Goal: Find specific page/section: Find specific page/section

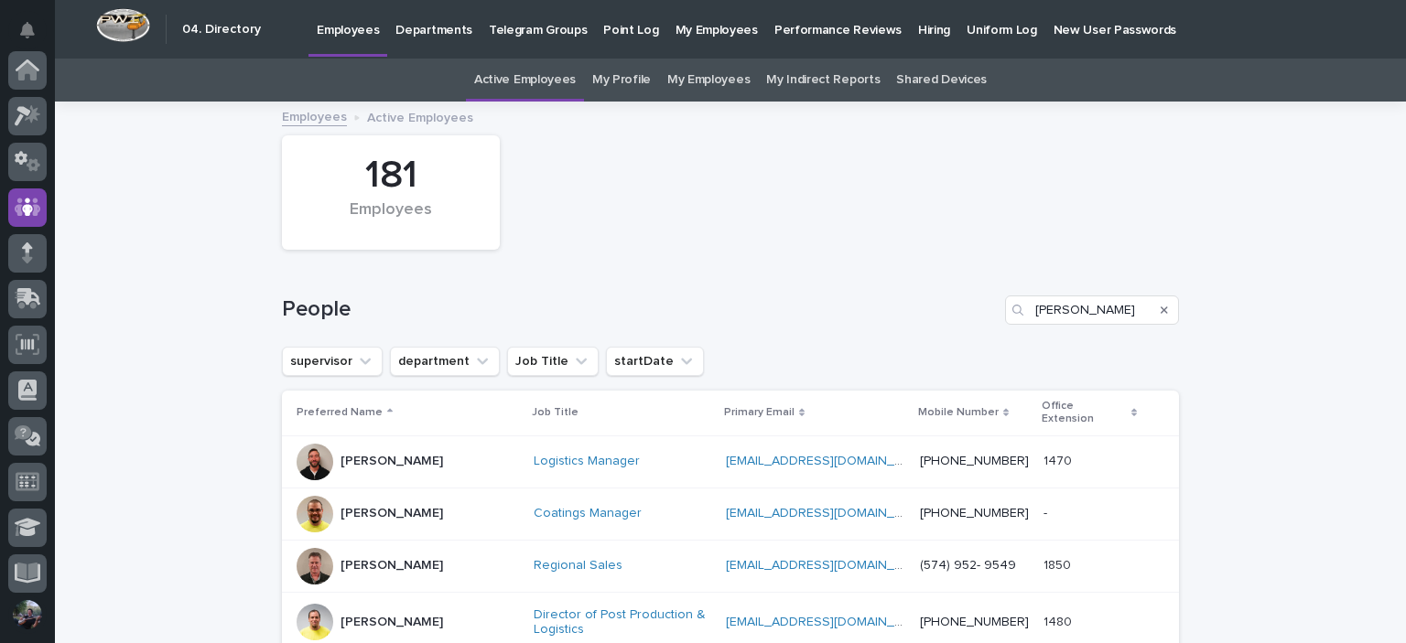
scroll to position [137, 0]
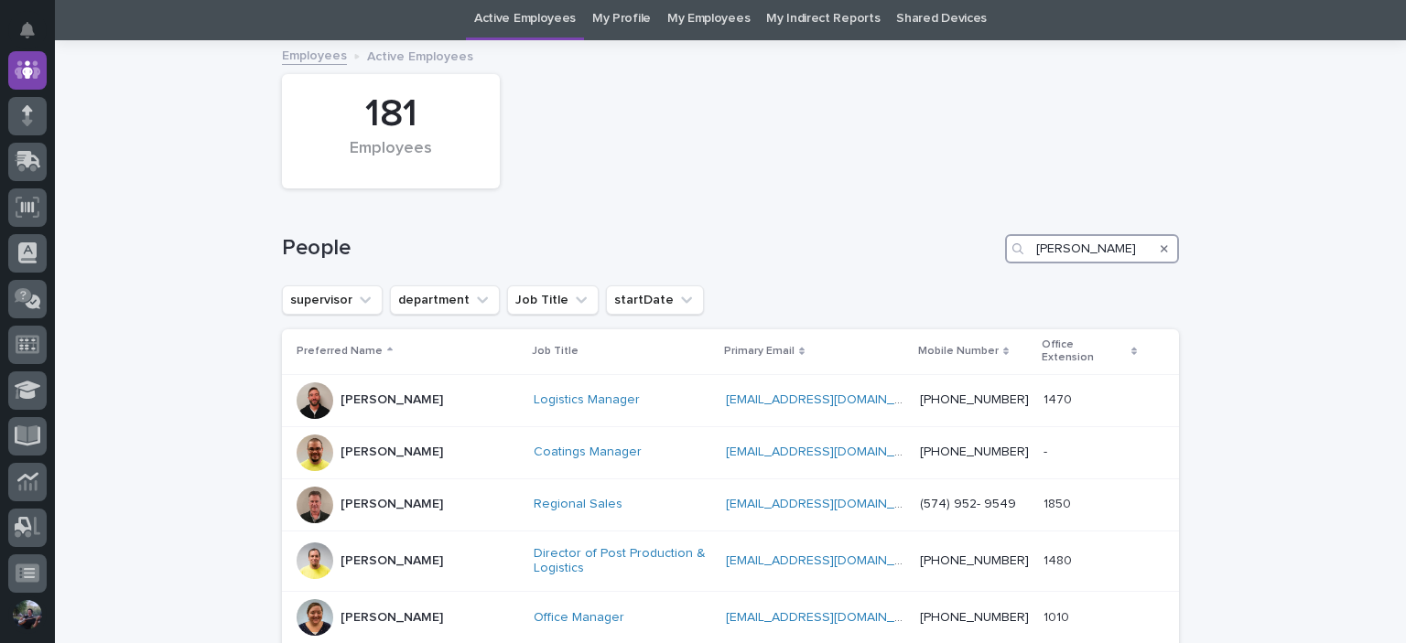
click at [1107, 251] on input "[PERSON_NAME]" at bounding box center [1092, 248] width 174 height 29
type input "k"
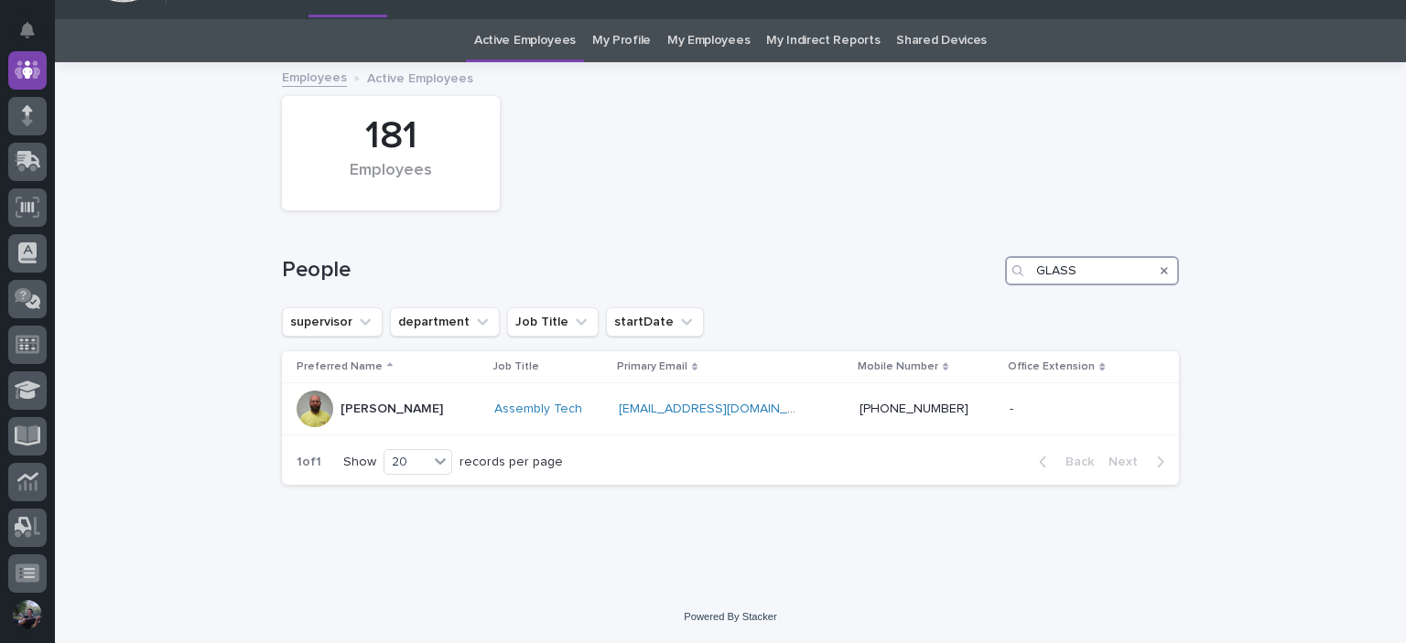
scroll to position [38, 0]
type input "GLASS"
click at [302, 395] on div at bounding box center [314, 410] width 37 height 37
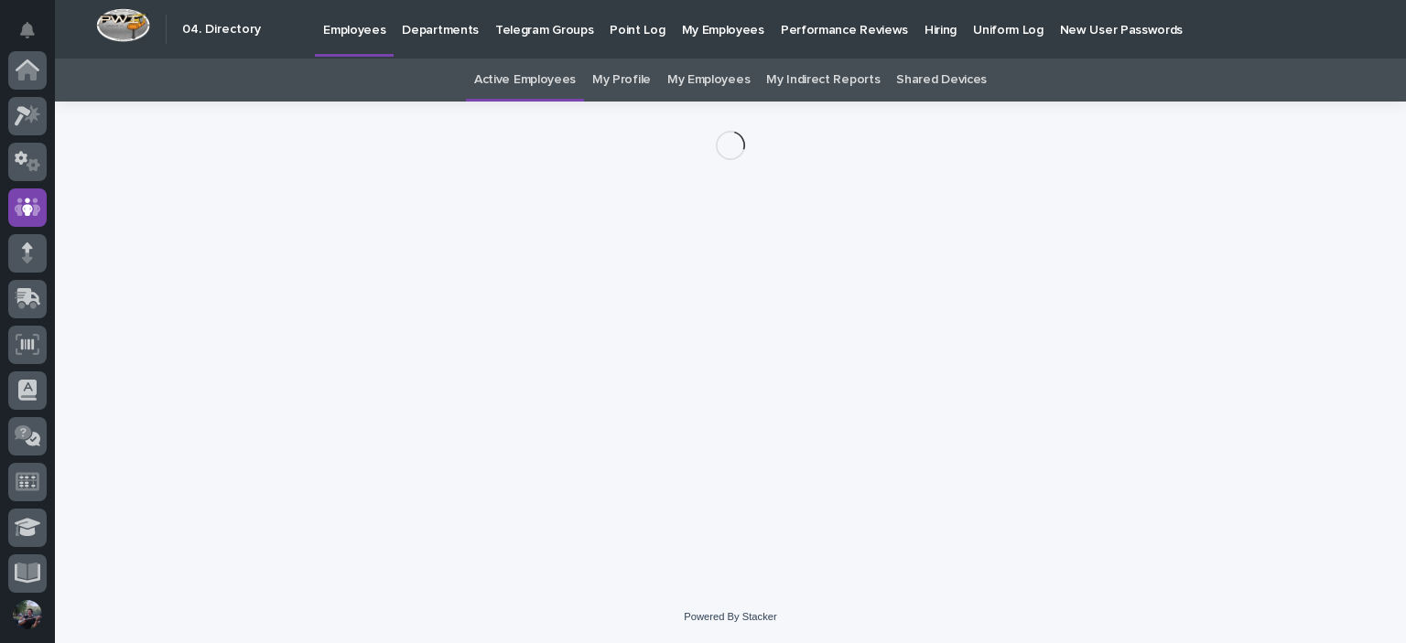
scroll to position [137, 0]
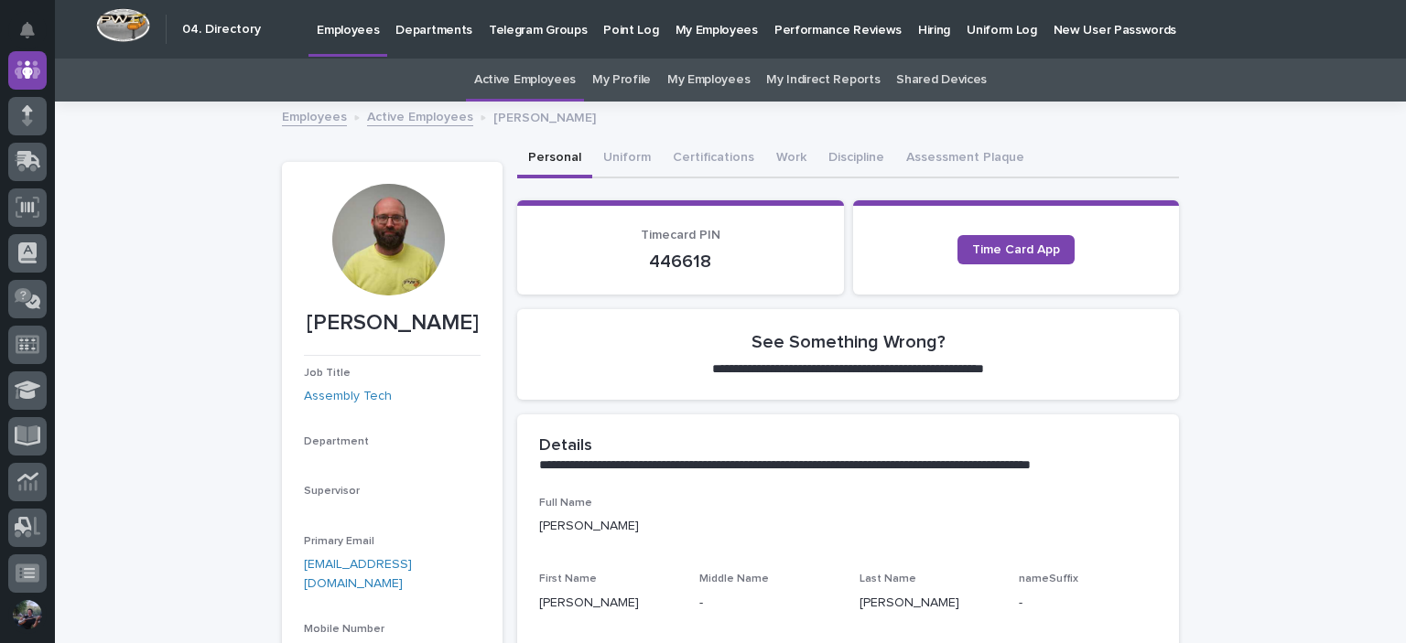
click at [418, 252] on div at bounding box center [388, 240] width 112 height 112
click at [380, 252] on div at bounding box center [388, 240] width 112 height 112
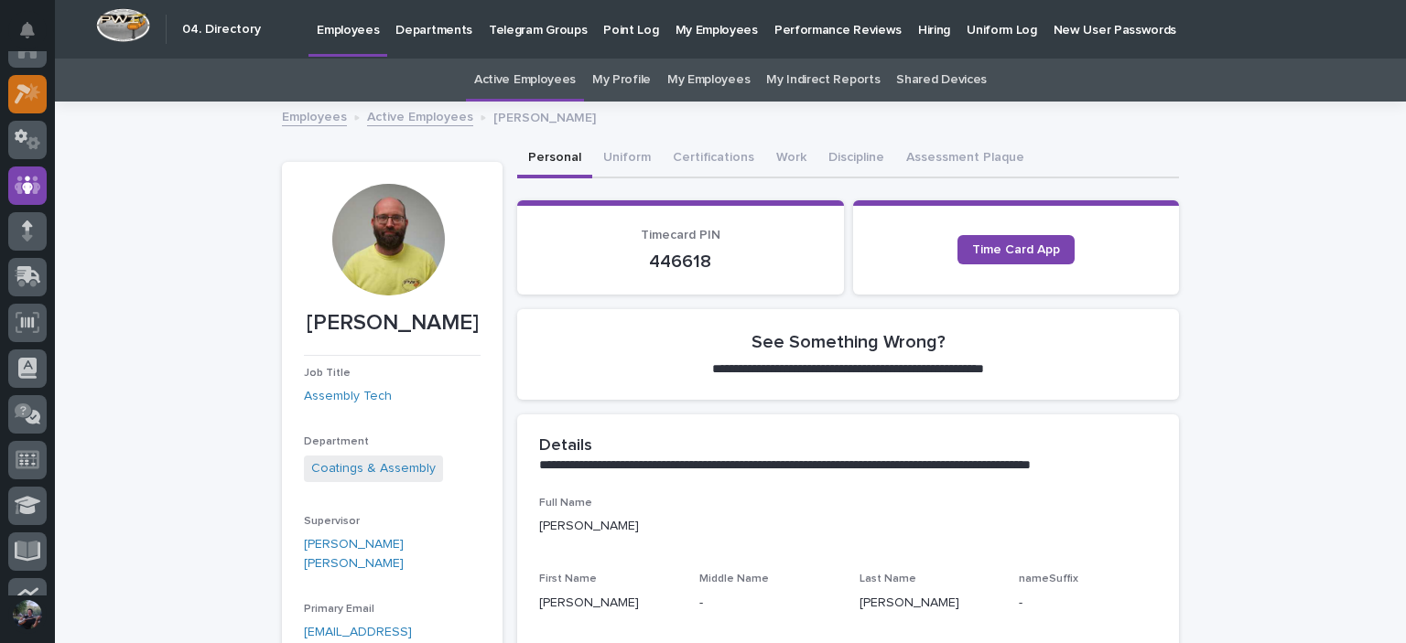
scroll to position [0, 0]
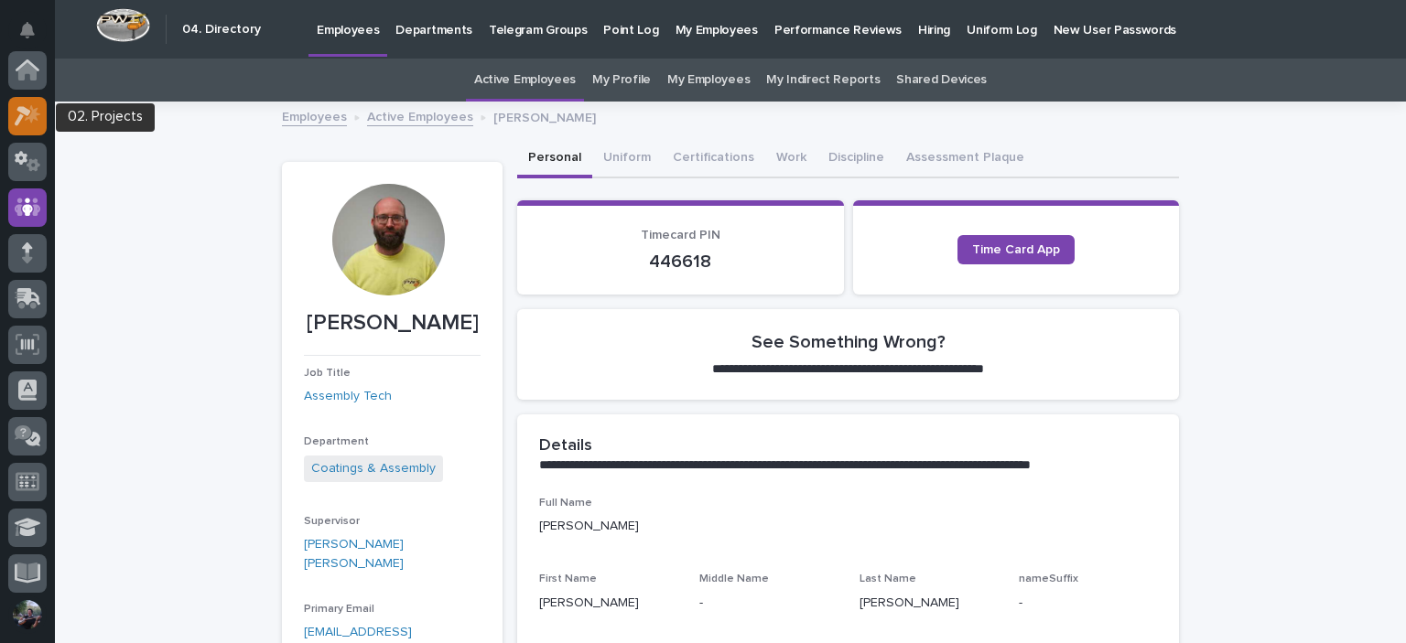
click at [35, 114] on icon at bounding box center [33, 113] width 16 height 18
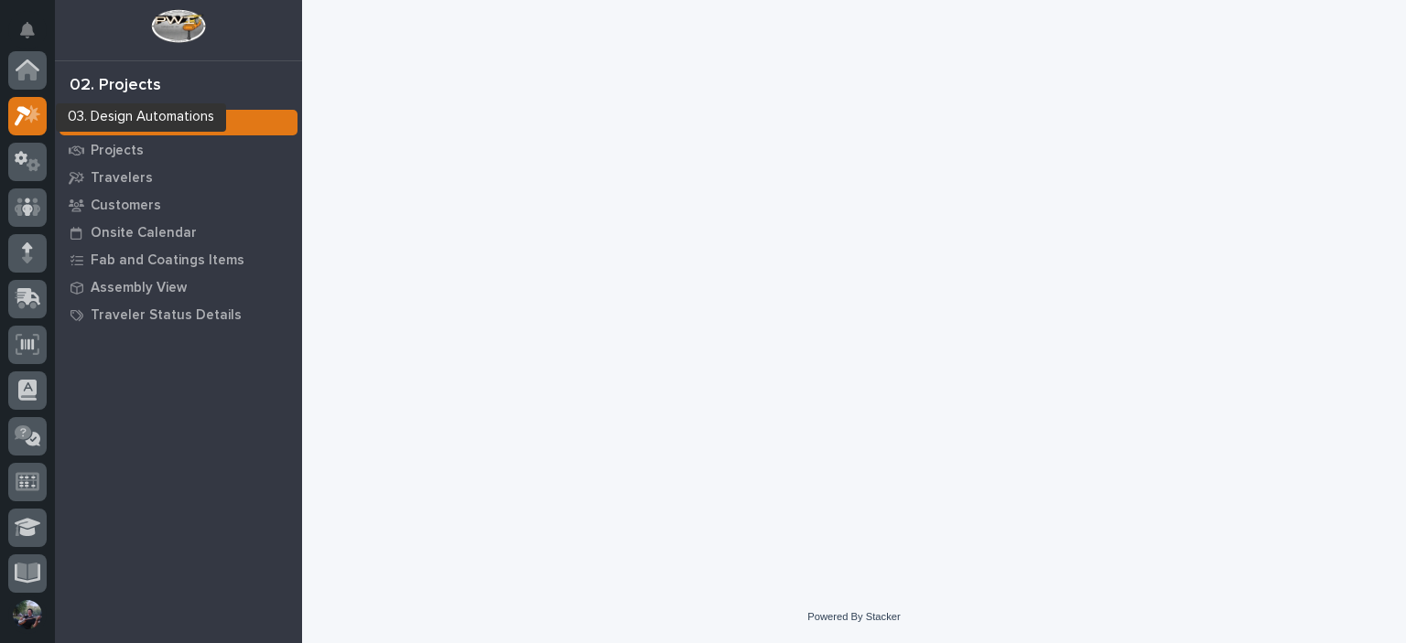
scroll to position [46, 0]
